Goal: Entertainment & Leisure: Consume media (video, audio)

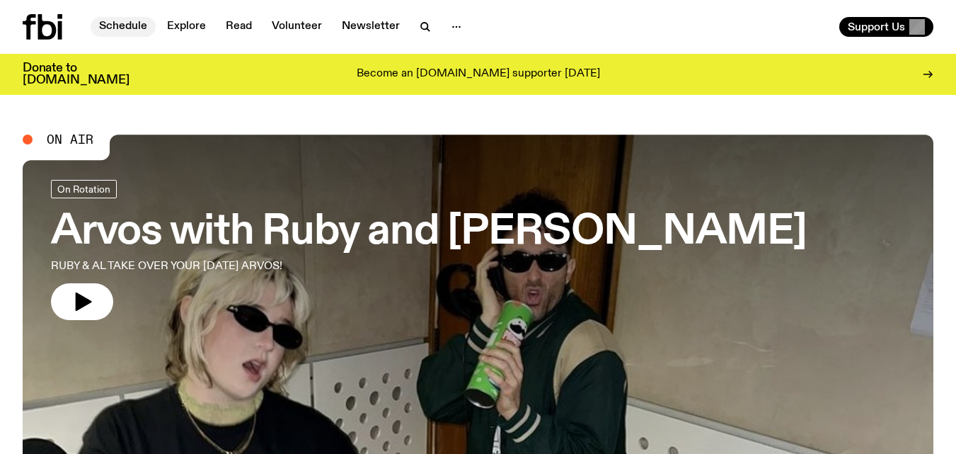
click at [142, 29] on link "Schedule" at bounding box center [123, 27] width 65 height 20
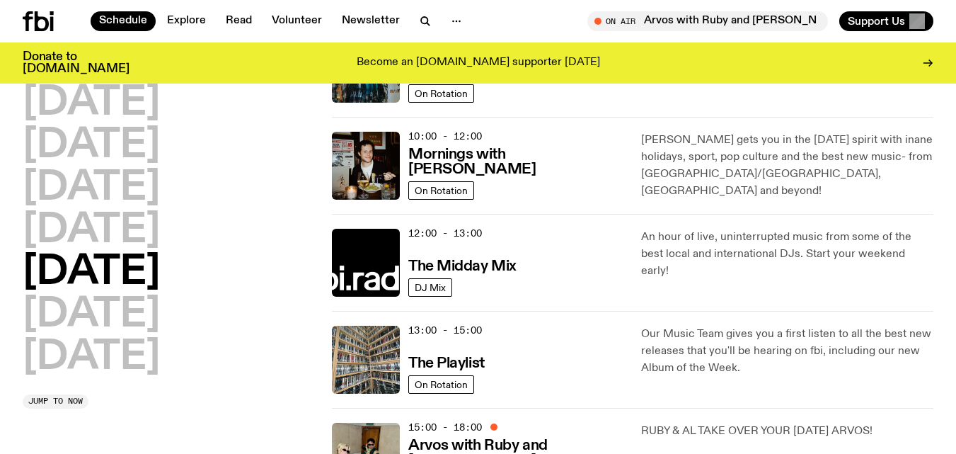
scroll to position [198, 0]
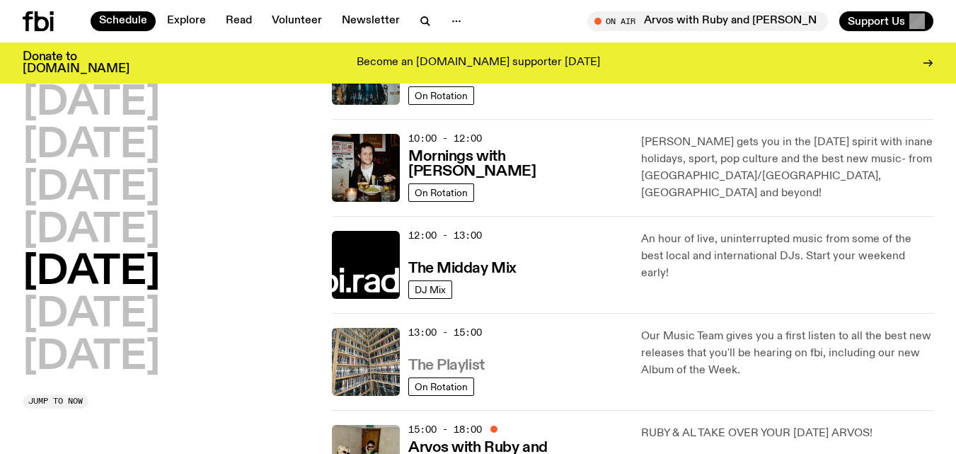
click at [464, 364] on h3 "The Playlist" at bounding box center [446, 365] width 76 height 15
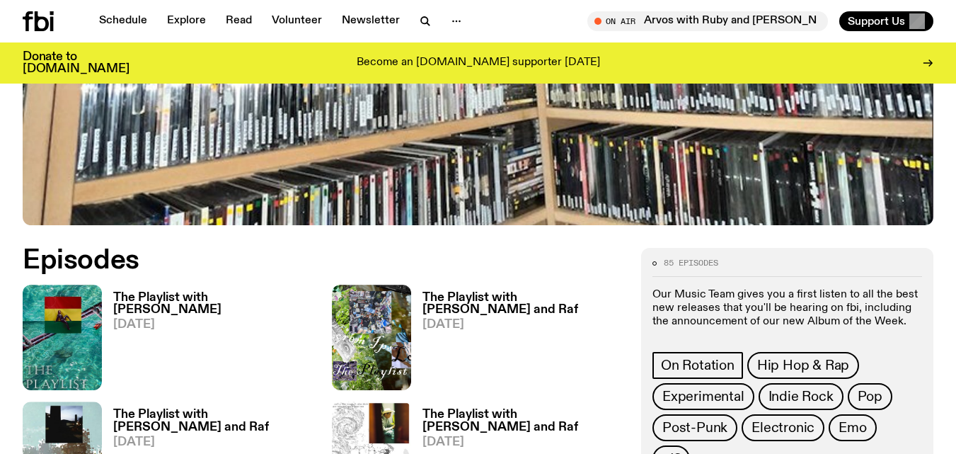
scroll to position [668, 0]
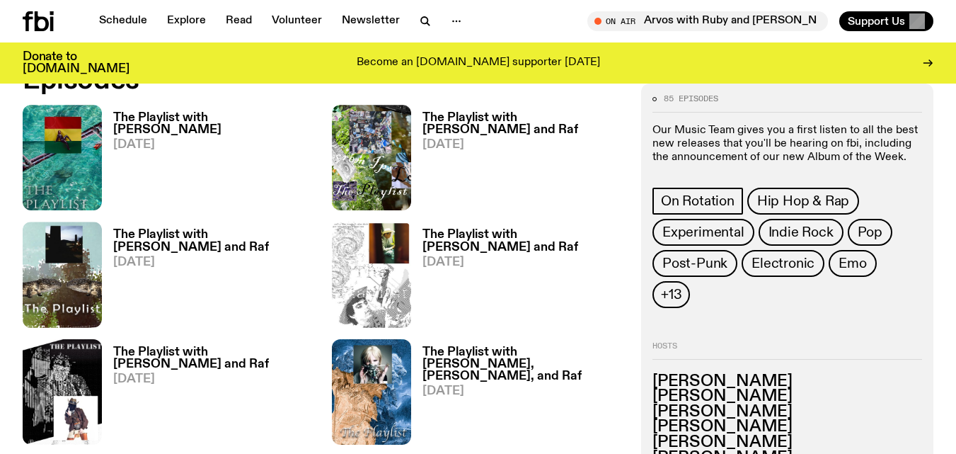
click at [214, 119] on h3 "The Playlist with [PERSON_NAME]" at bounding box center [214, 124] width 202 height 24
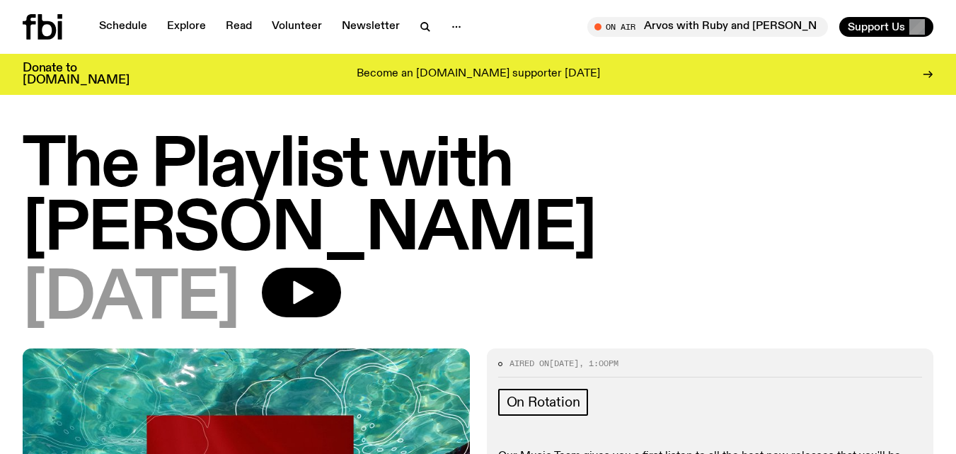
click at [57, 30] on icon at bounding box center [43, 26] width 40 height 25
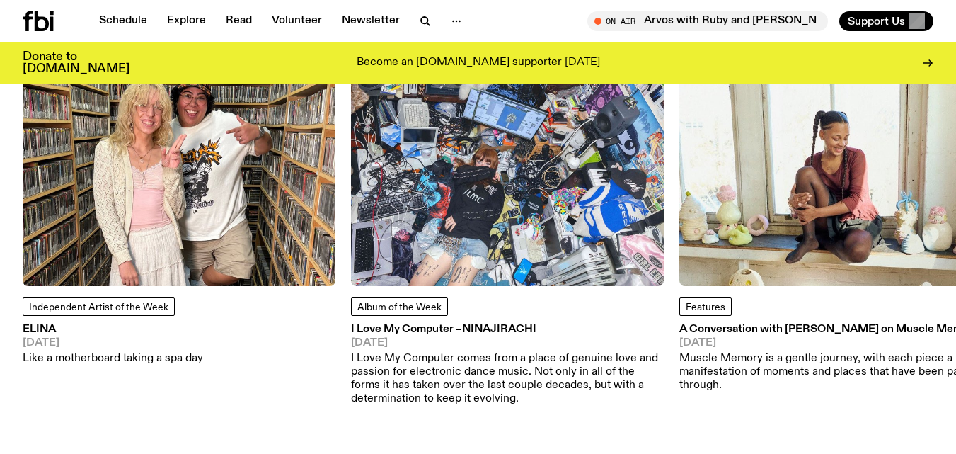
scroll to position [1836, 0]
